Goal: Navigation & Orientation: Find specific page/section

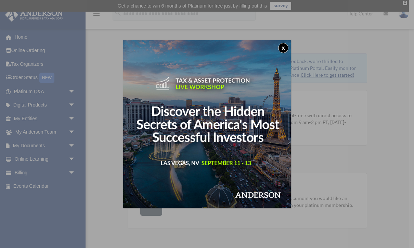
click at [284, 46] on button "x" at bounding box center [283, 48] width 10 height 10
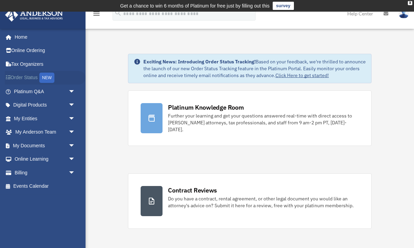
click at [38, 79] on link "Order Status NEW" at bounding box center [45, 78] width 81 height 14
click at [53, 144] on link "My Documents arrow_drop_down" at bounding box center [45, 146] width 81 height 14
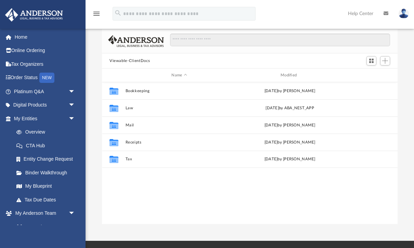
scroll to position [45, 0]
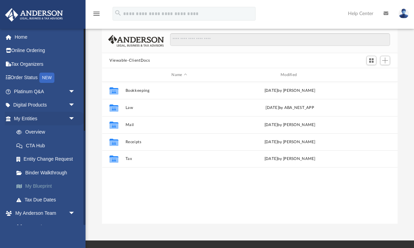
click at [49, 187] on link "My Blueprint" at bounding box center [48, 186] width 76 height 14
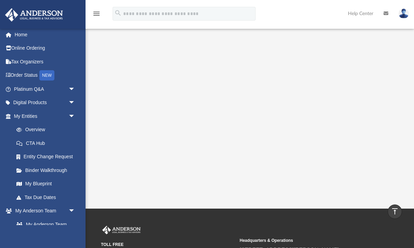
scroll to position [133, 0]
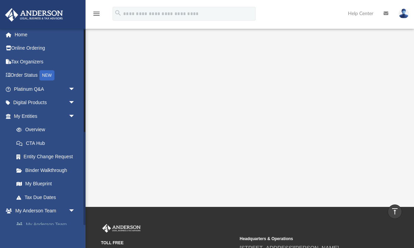
click at [62, 219] on link "My Anderson Team" at bounding box center [48, 224] width 76 height 14
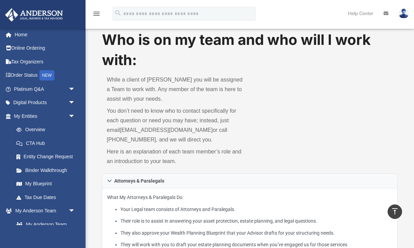
scroll to position [14, 0]
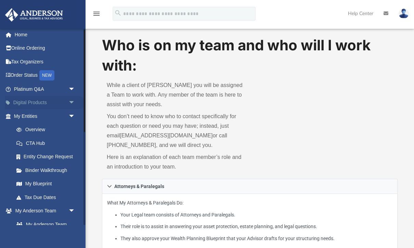
click at [68, 99] on span "arrow_drop_down" at bounding box center [75, 103] width 14 height 14
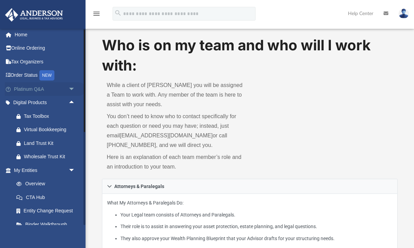
click at [70, 87] on span "arrow_drop_down" at bounding box center [75, 89] width 14 height 14
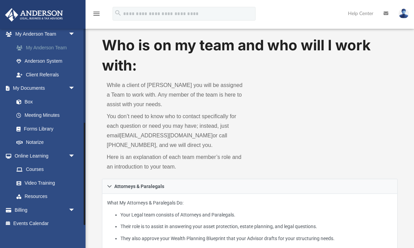
scroll to position [379, 0]
click at [55, 98] on link "Box" at bounding box center [48, 102] width 76 height 14
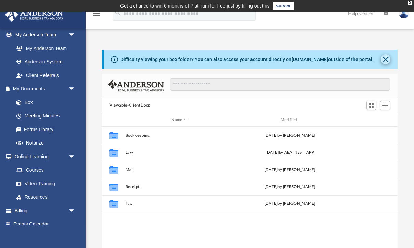
click at [385, 62] on button "Close" at bounding box center [386, 59] width 10 height 10
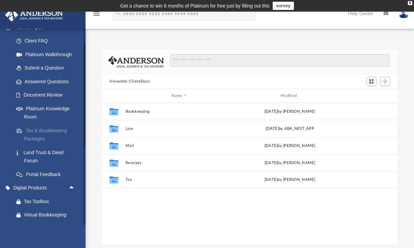
scroll to position [62, 0]
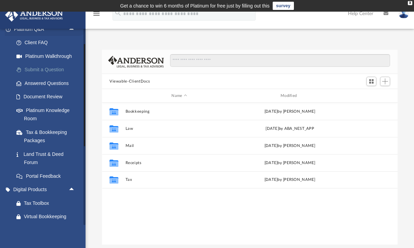
click at [50, 68] on link "Submit a Question" at bounding box center [48, 70] width 76 height 14
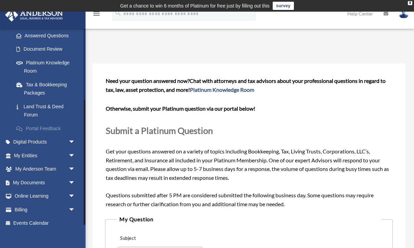
scroll to position [112, 0]
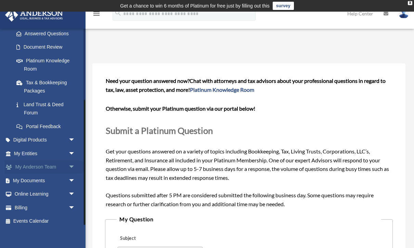
click at [40, 160] on link "My Anderson Team arrow_drop_down" at bounding box center [45, 167] width 81 height 14
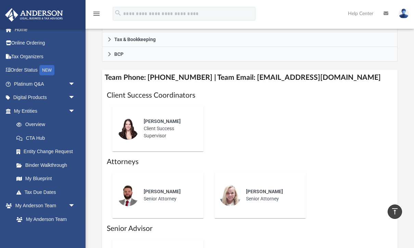
scroll to position [285, 0]
